Goal: Task Accomplishment & Management: Use online tool/utility

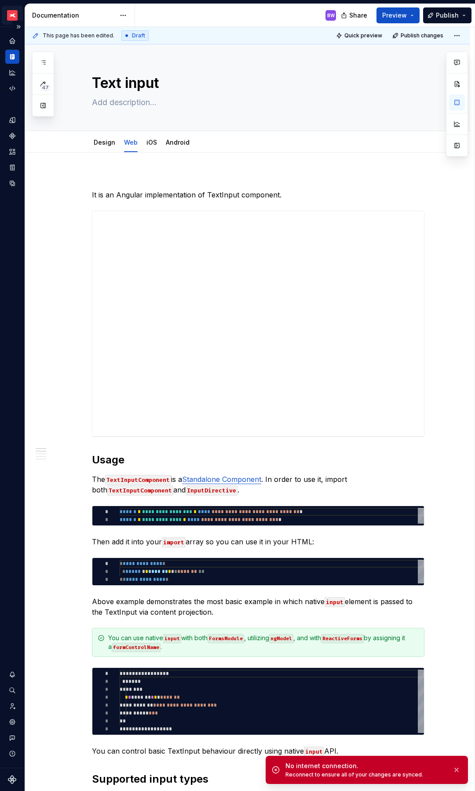
click at [15, 15] on html "XTB - Profit Design System BW Dataset PDS 1.0 Documentation BW Share Preview Pu…" at bounding box center [237, 395] width 475 height 791
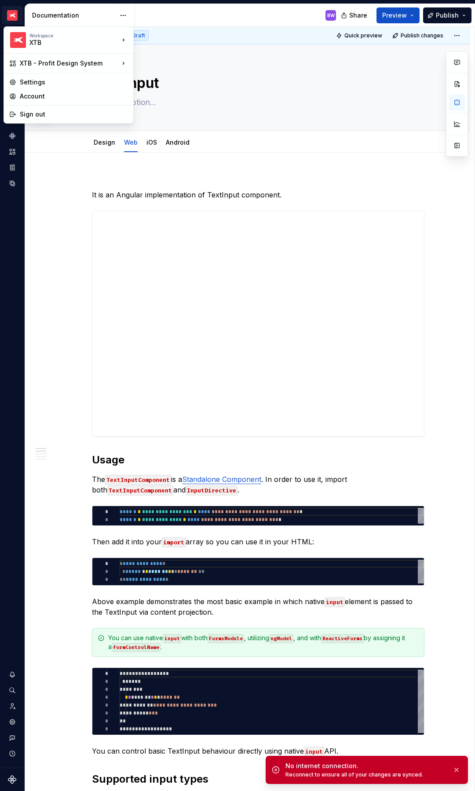
type textarea "*"
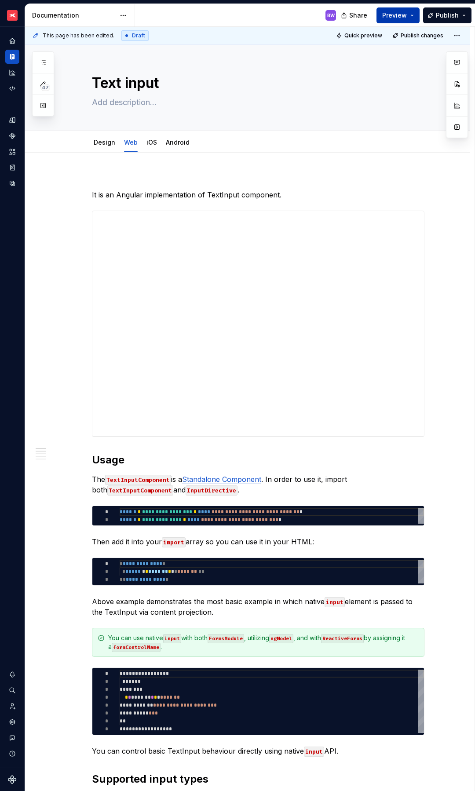
click at [410, 16] on button "Preview" at bounding box center [397, 15] width 43 height 16
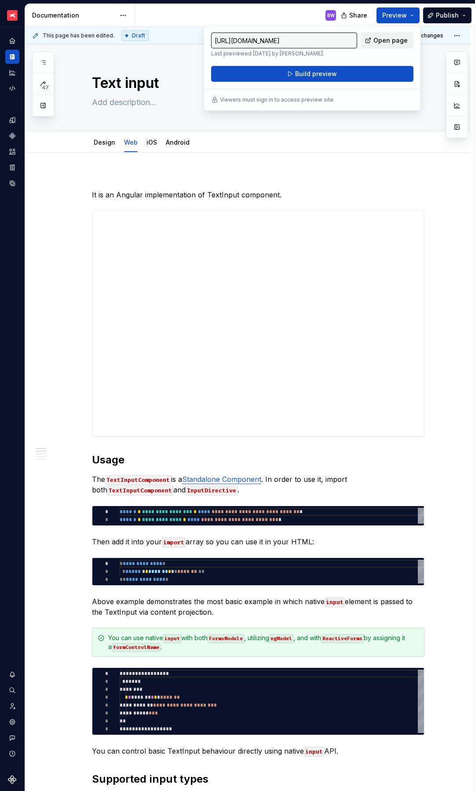
click at [388, 42] on span "Open page" at bounding box center [390, 40] width 34 height 9
type textarea "*"
